Goal: Information Seeking & Learning: Learn about a topic

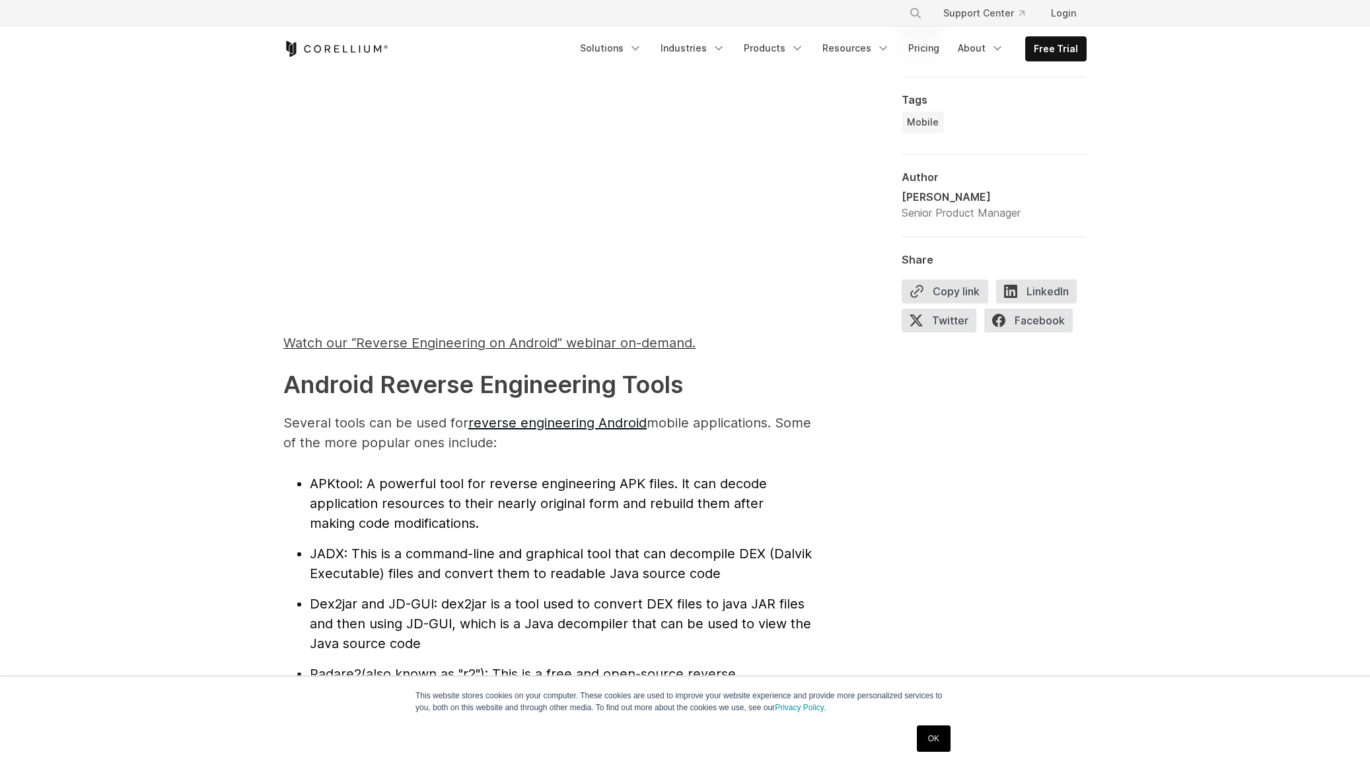
scroll to position [1268, 0]
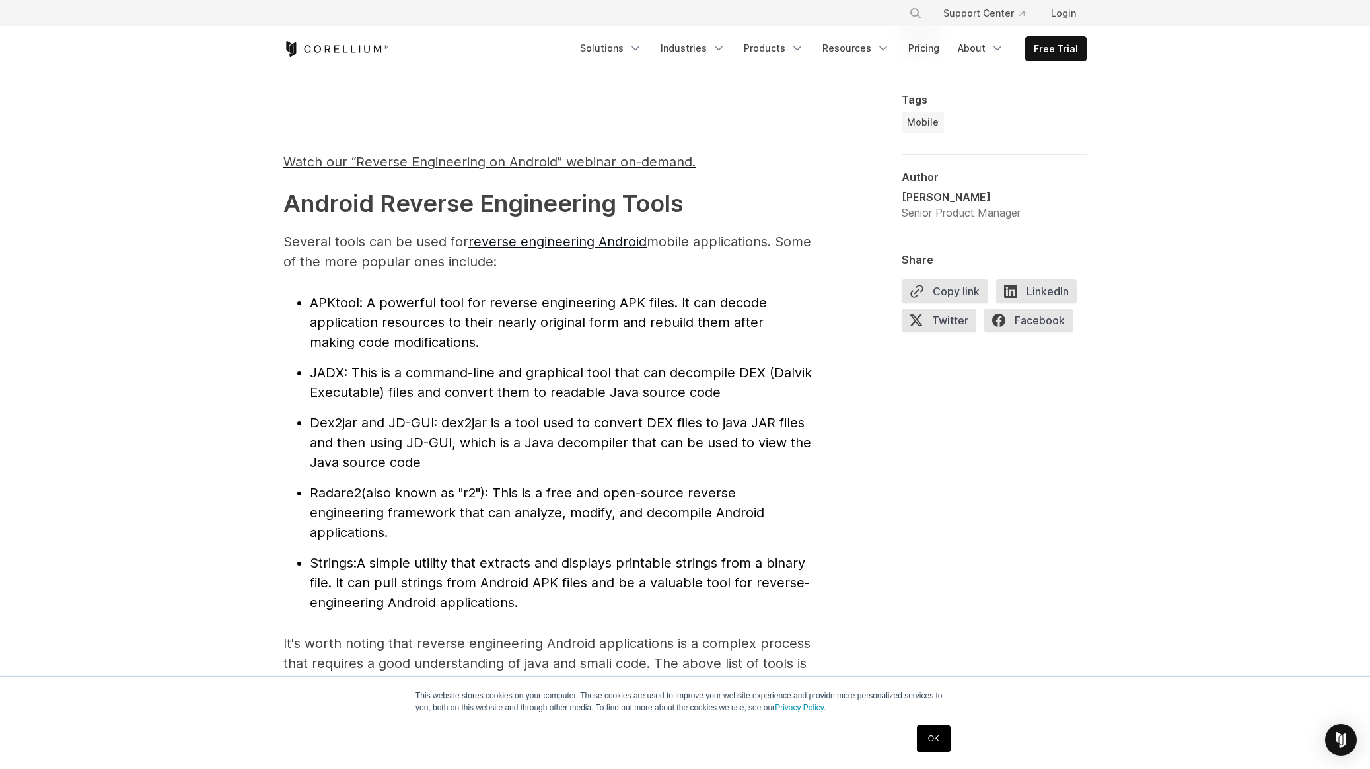
click at [344, 300] on span "APKtool" at bounding box center [335, 303] width 50 height 16
copy span "APKtool"
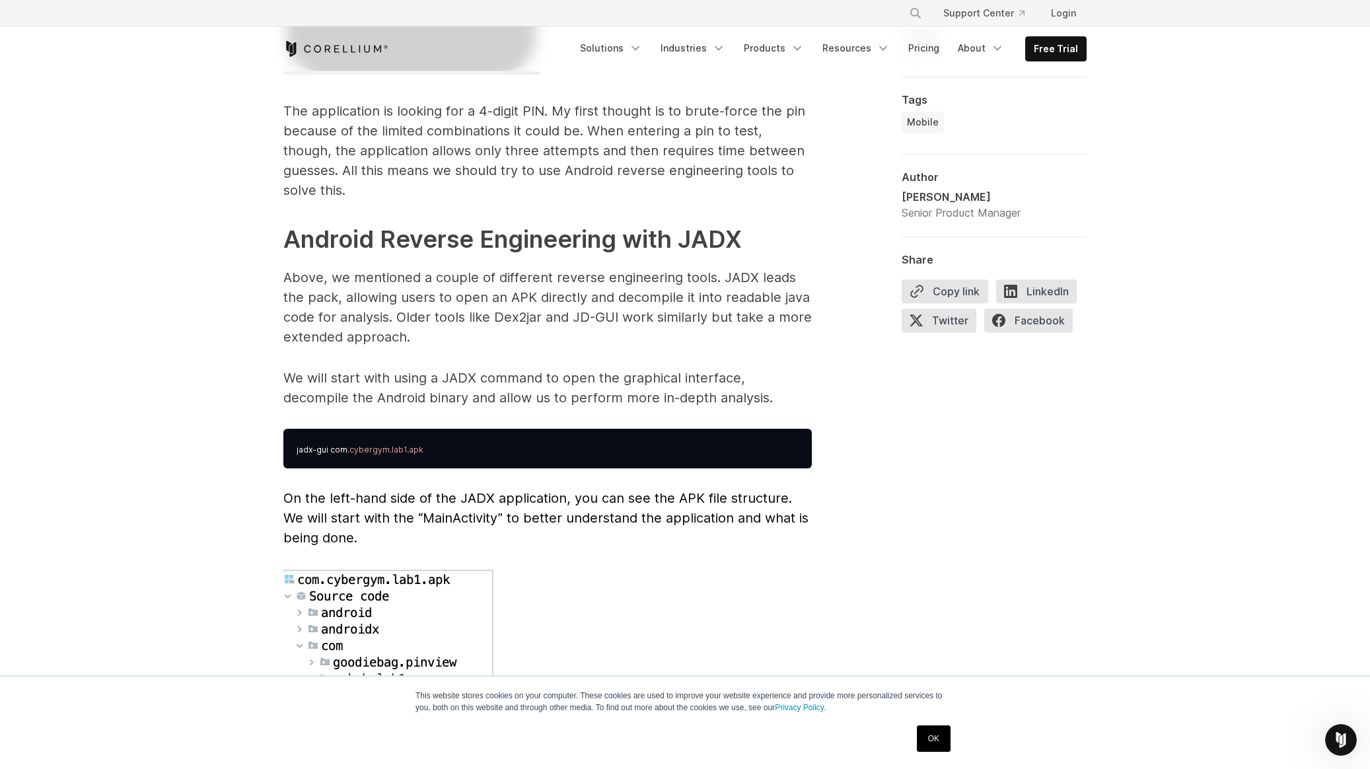
scroll to position [3250, 0]
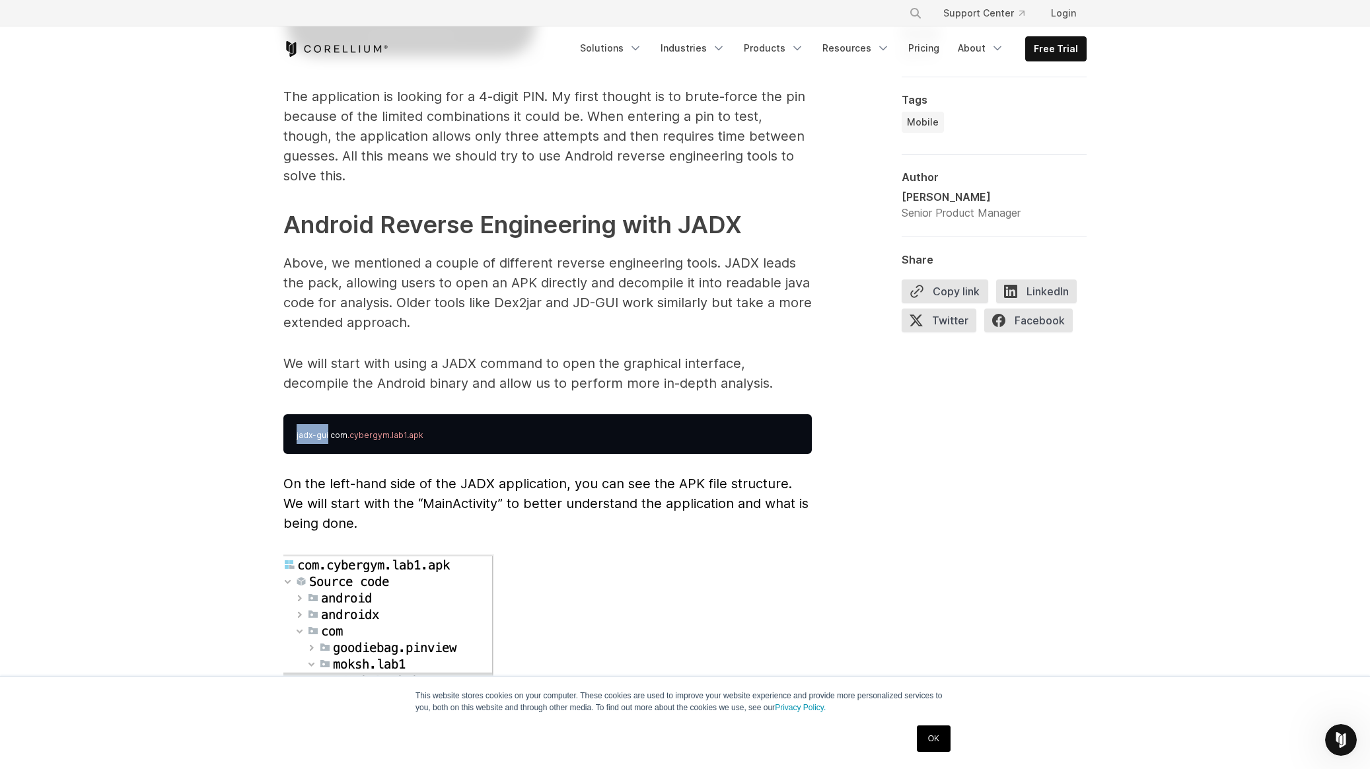
drag, startPoint x: 326, startPoint y: 418, endPoint x: 287, endPoint y: 421, distance: 39.1
click at [287, 421] on pre "jadx-gui com .cybergym.lab1.apk" at bounding box center [547, 434] width 528 height 40
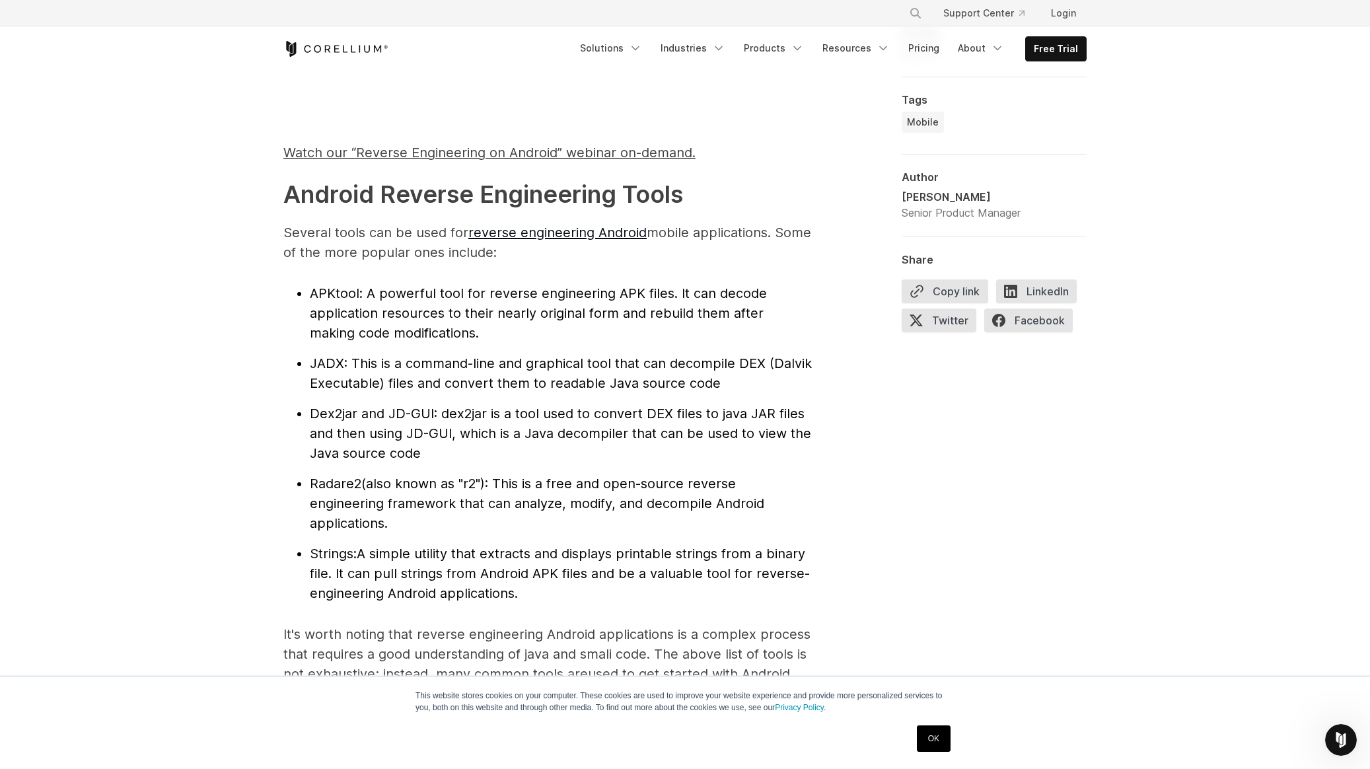
scroll to position [1348, 0]
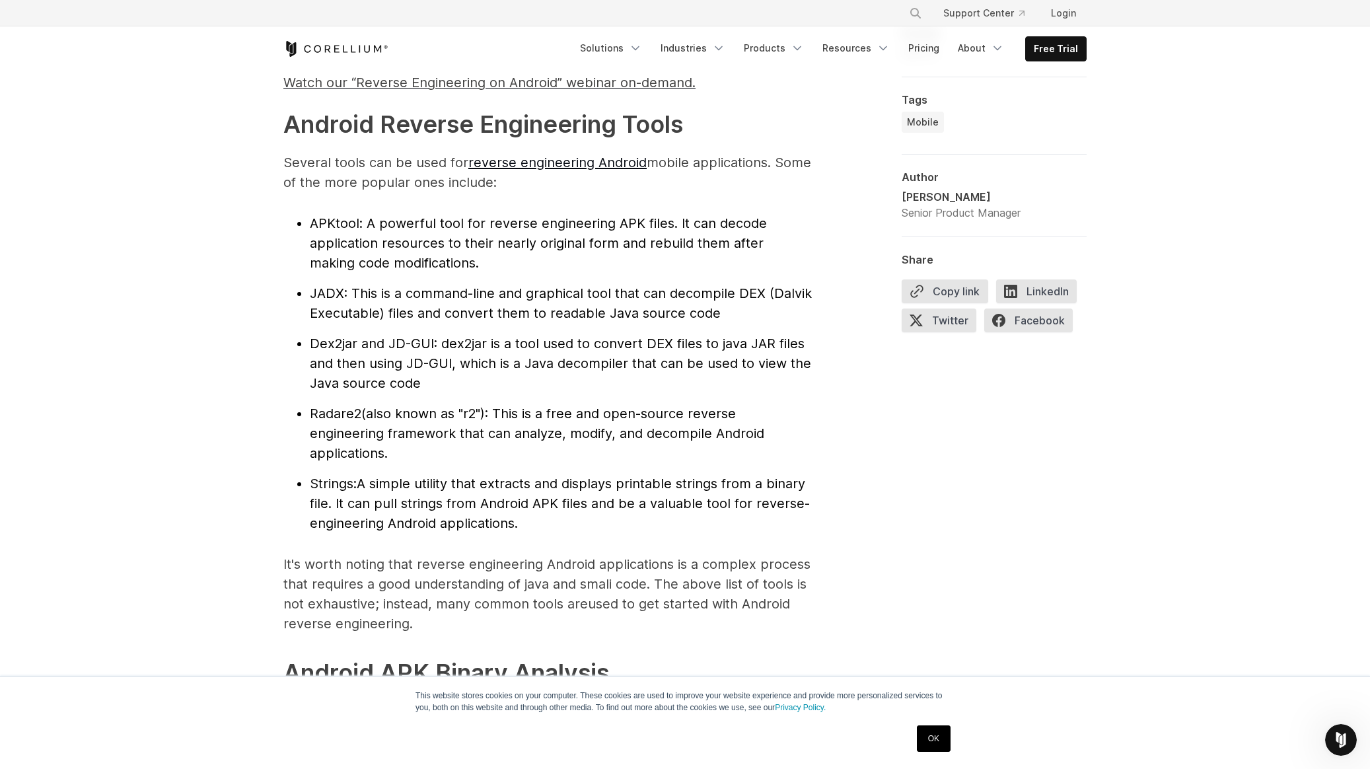
click at [327, 291] on span "JADX" at bounding box center [327, 293] width 34 height 16
click at [331, 226] on span "APKtool" at bounding box center [335, 223] width 50 height 16
copy span "APKtool"
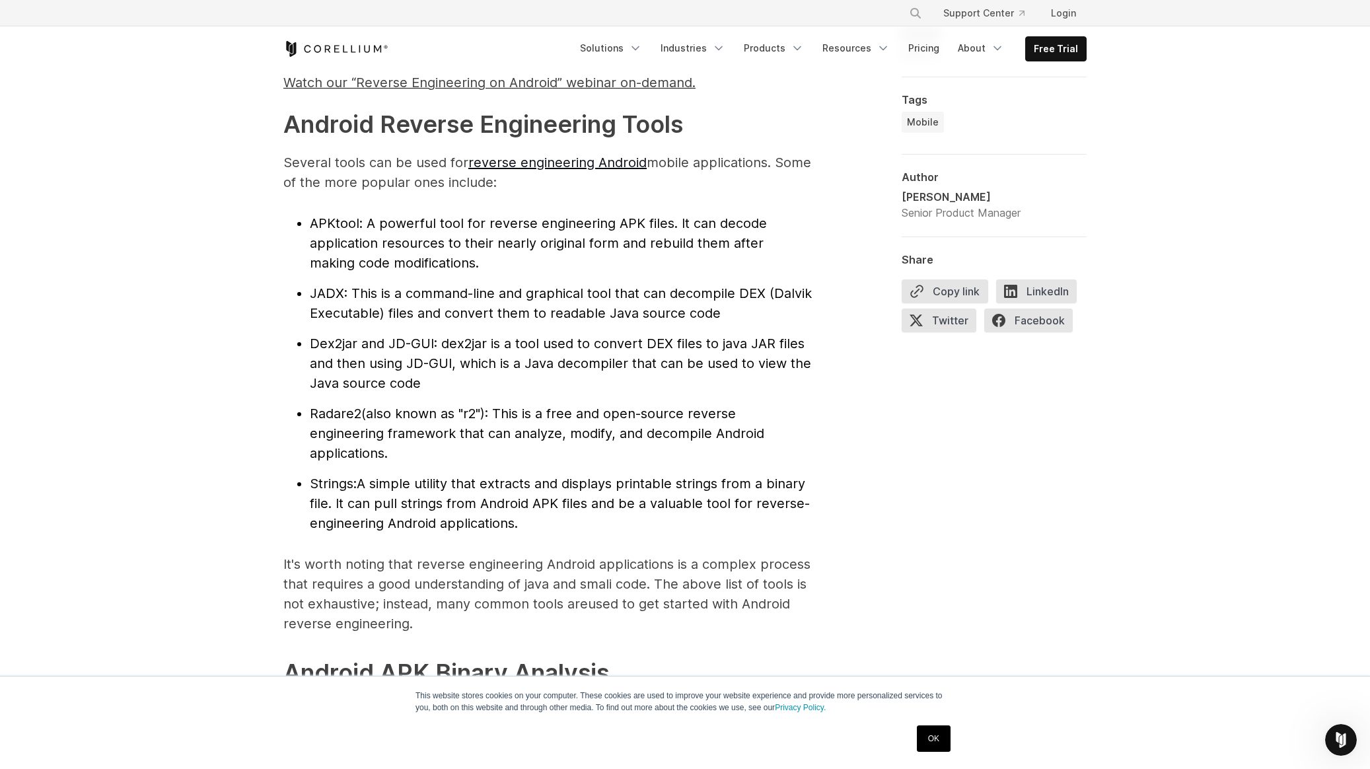
click at [336, 416] on span "Radare2" at bounding box center [336, 414] width 52 height 16
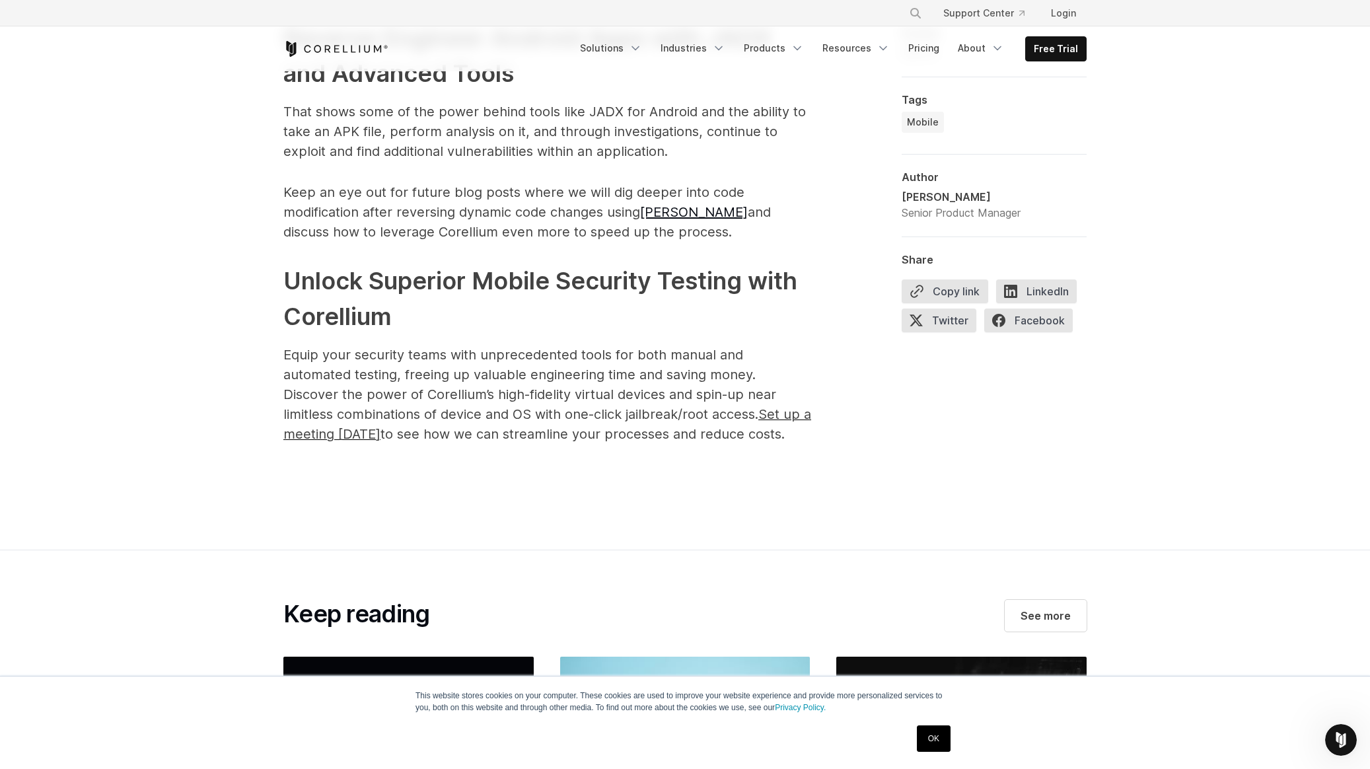
scroll to position [6414, 0]
